Goal: Navigation & Orientation: Understand site structure

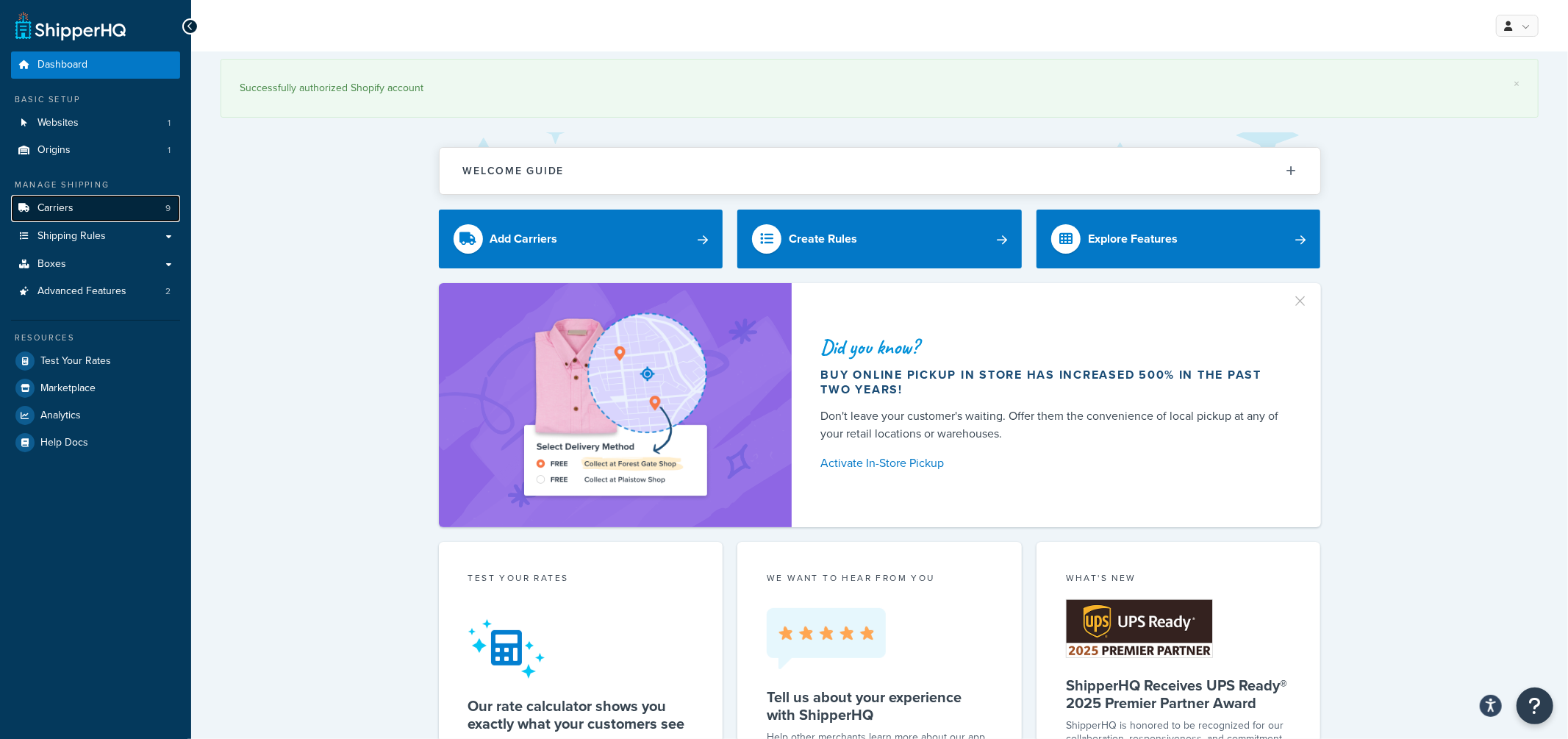
click at [65, 208] on span "Carriers" at bounding box center [55, 208] width 36 height 12
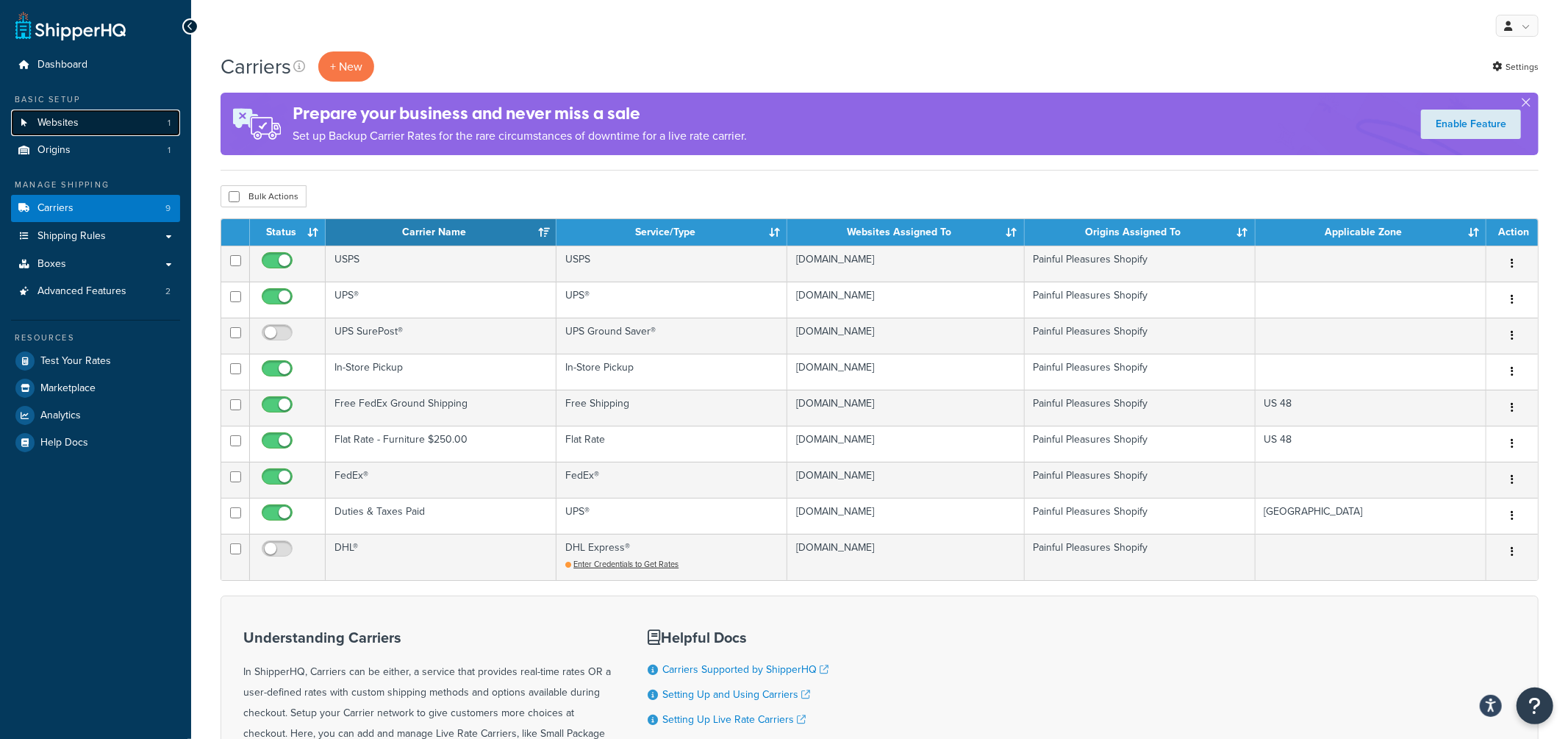
click at [54, 117] on span "Websites" at bounding box center [58, 123] width 42 height 12
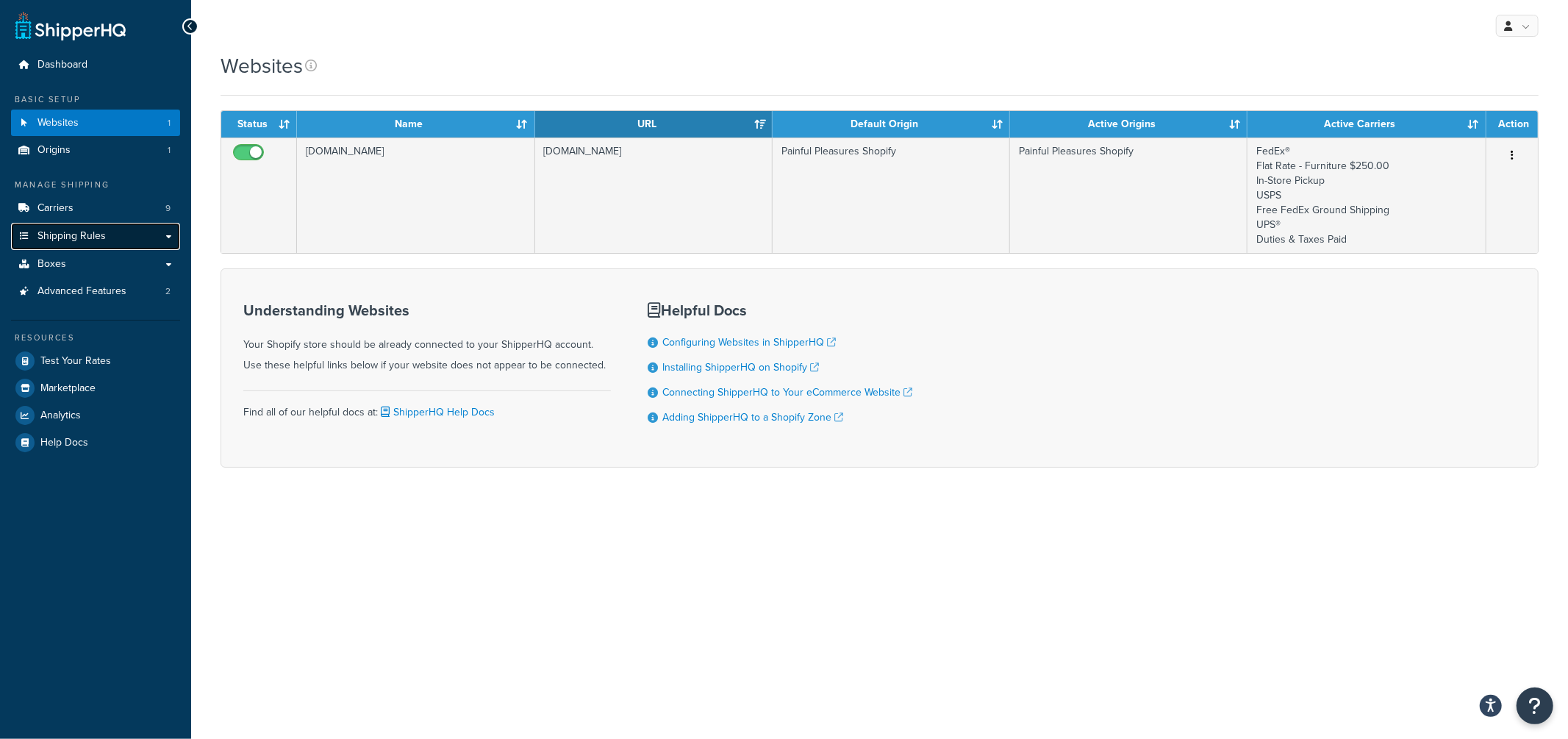
click at [81, 236] on span "Shipping Rules" at bounding box center [71, 236] width 68 height 12
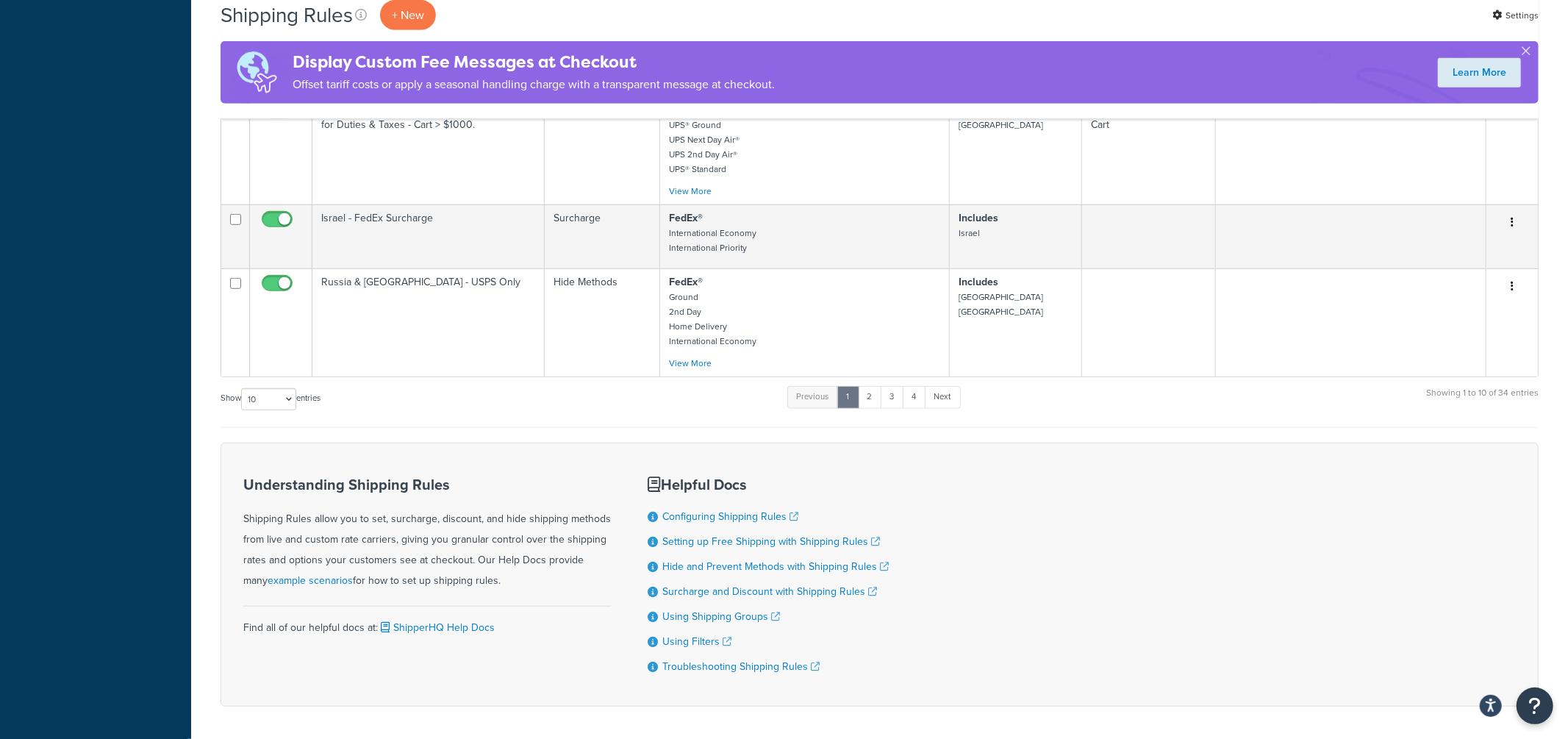
scroll to position [854, 0]
click at [289, 397] on select "10 15 25 50 100 1000" at bounding box center [269, 395] width 55 height 22
select select "100"
click at [242, 388] on select "10 15 25 50 100 1000" at bounding box center [269, 395] width 55 height 22
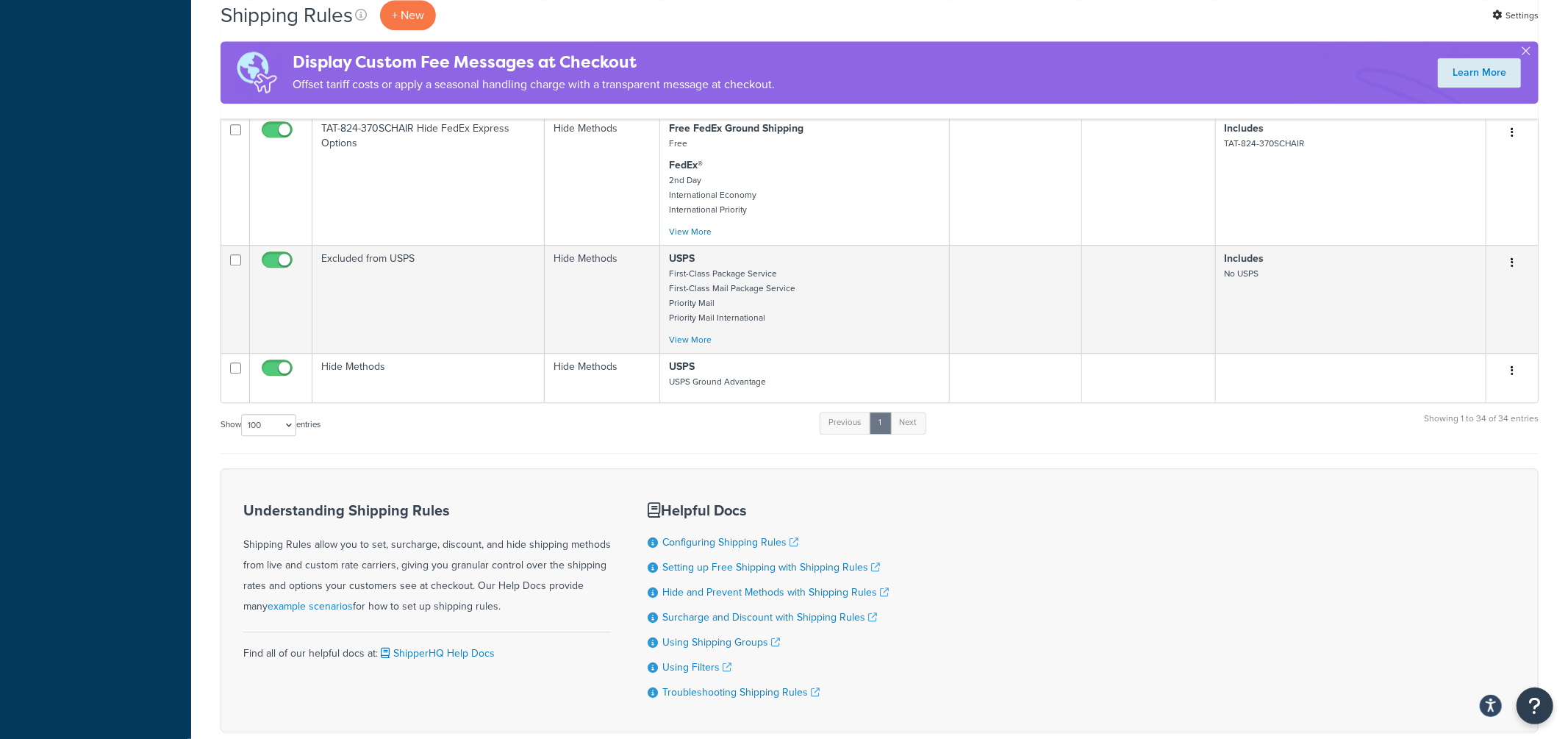
scroll to position [3188, 0]
